Goal: Entertainment & Leisure: Consume media (video, audio)

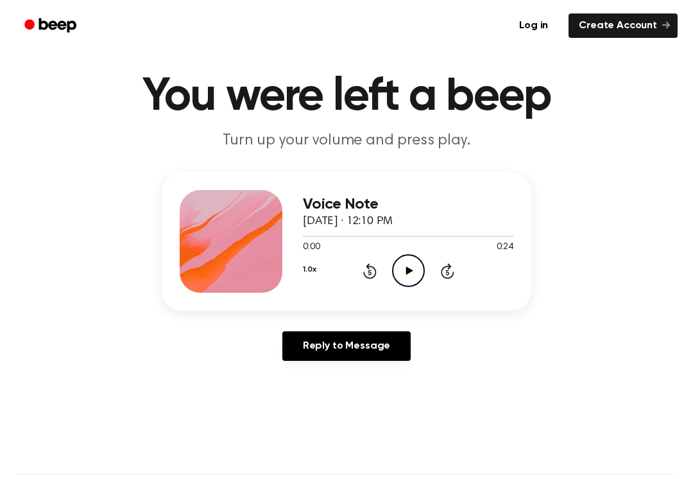
scroll to position [25, 0]
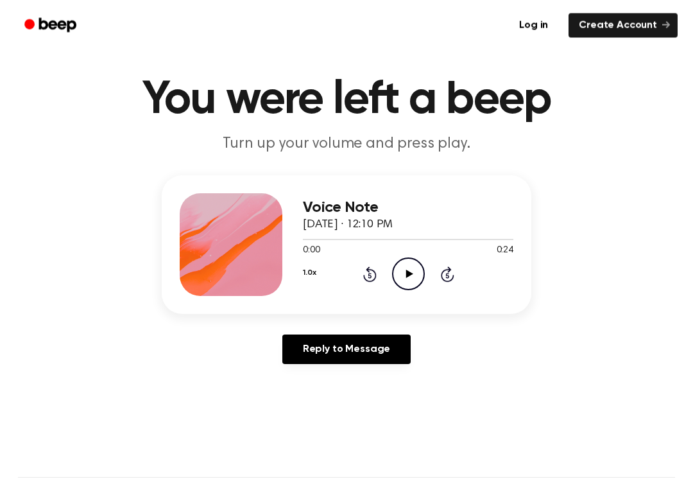
click at [661, 307] on div "Voice Note [DATE] · 12:10 PM 0:00 0:24 Your browser does not support the [objec…" at bounding box center [346, 275] width 662 height 199
click at [408, 271] on icon "Play Audio" at bounding box center [408, 274] width 33 height 33
click at [362, 274] on icon "Rewind 5 seconds" at bounding box center [369, 274] width 14 height 17
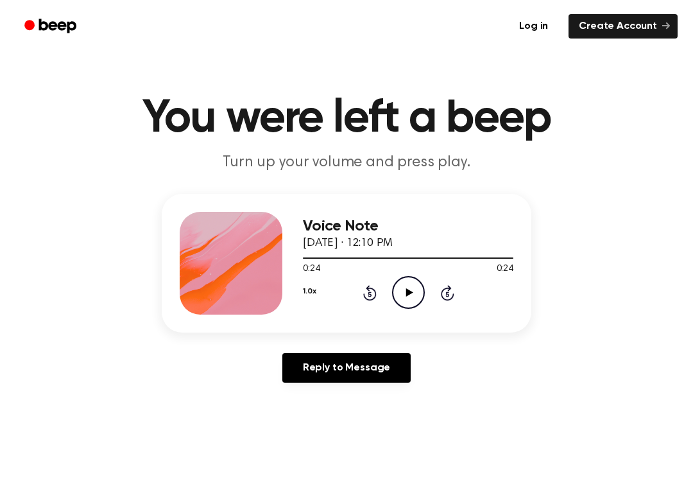
click at [368, 289] on icon at bounding box center [369, 291] width 13 height 15
click at [359, 288] on div "1.0x Rewind 5 seconds Play Audio Skip 5 seconds" at bounding box center [408, 292] width 210 height 33
click at [366, 290] on icon "Rewind 5 seconds" at bounding box center [369, 292] width 14 height 17
click at [369, 293] on icon at bounding box center [369, 293] width 3 height 5
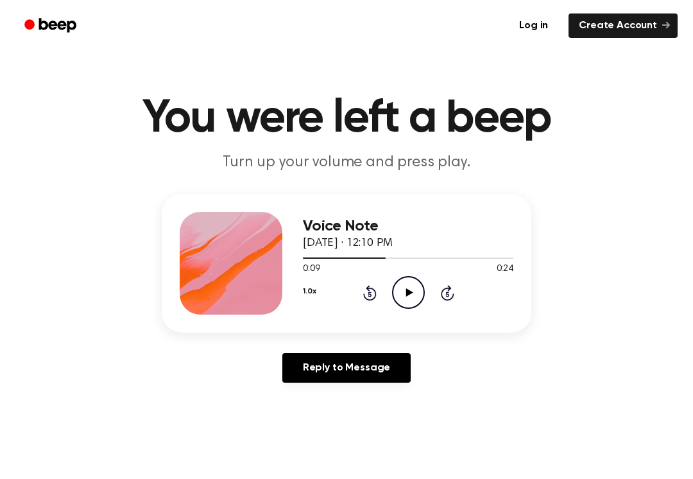
click at [369, 291] on icon at bounding box center [369, 292] width 13 height 15
click at [362, 296] on icon "Rewind 5 seconds" at bounding box center [369, 292] width 14 height 17
click at [408, 284] on icon "Play Audio" at bounding box center [408, 292] width 33 height 33
click at [409, 301] on icon "Pause Audio" at bounding box center [408, 292] width 33 height 33
click at [365, 300] on icon "Rewind 5 seconds" at bounding box center [369, 292] width 14 height 17
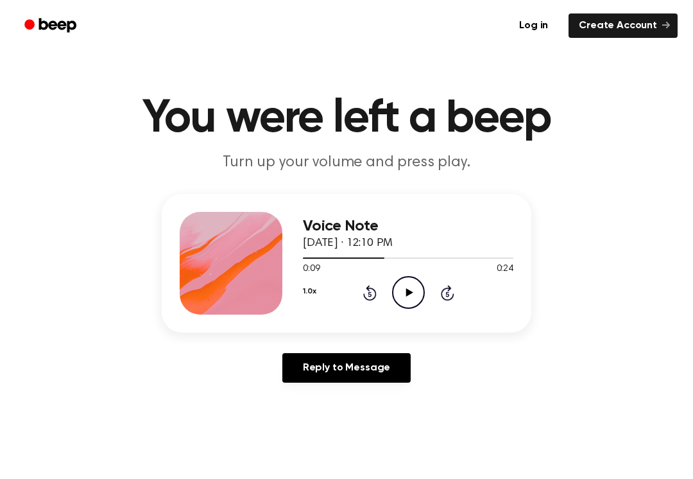
click at [364, 294] on icon at bounding box center [369, 292] width 13 height 15
click at [362, 297] on icon "Rewind 5 seconds" at bounding box center [369, 292] width 14 height 17
click at [392, 281] on icon "Play Audio" at bounding box center [408, 292] width 33 height 33
